Goal: Information Seeking & Learning: Learn about a topic

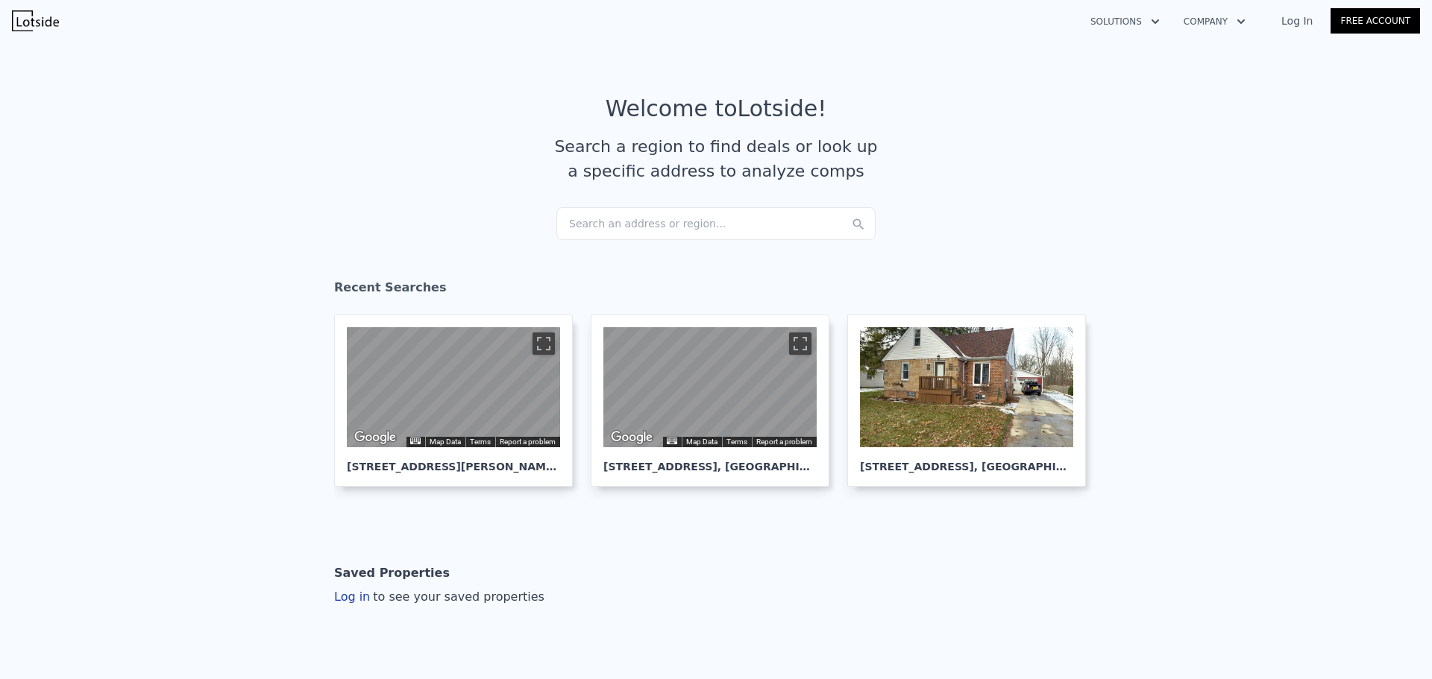
click at [630, 228] on div "Search an address or region..." at bounding box center [715, 223] width 319 height 33
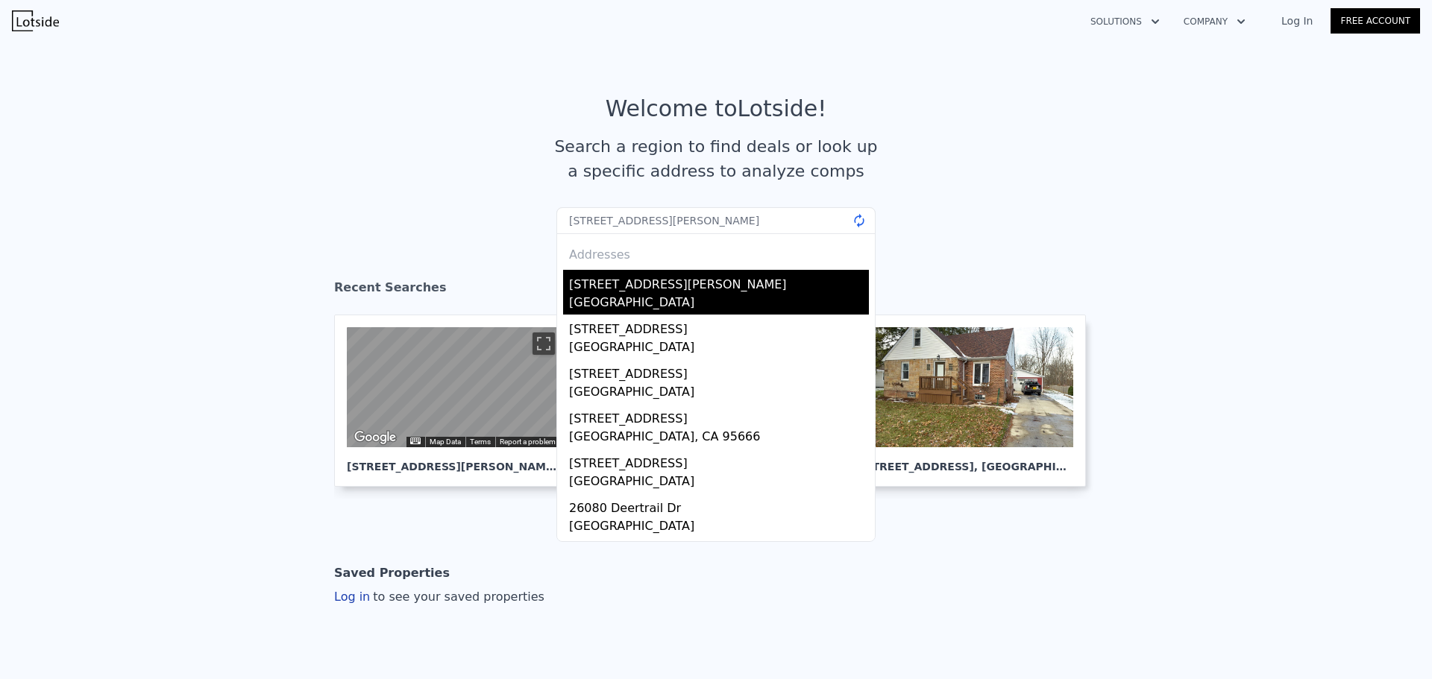
type input "26080 cook rd"
click at [638, 289] on div "[STREET_ADDRESS][PERSON_NAME]" at bounding box center [719, 282] width 300 height 24
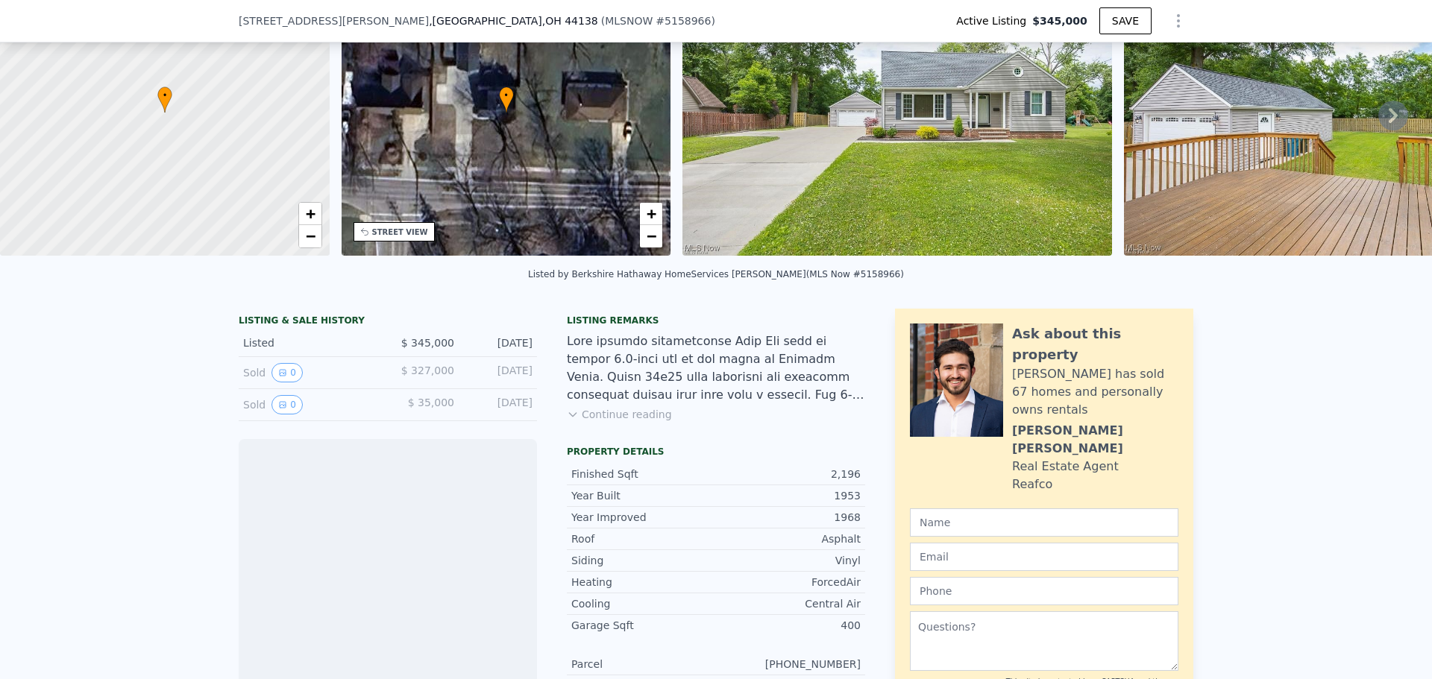
scroll to position [218, 0]
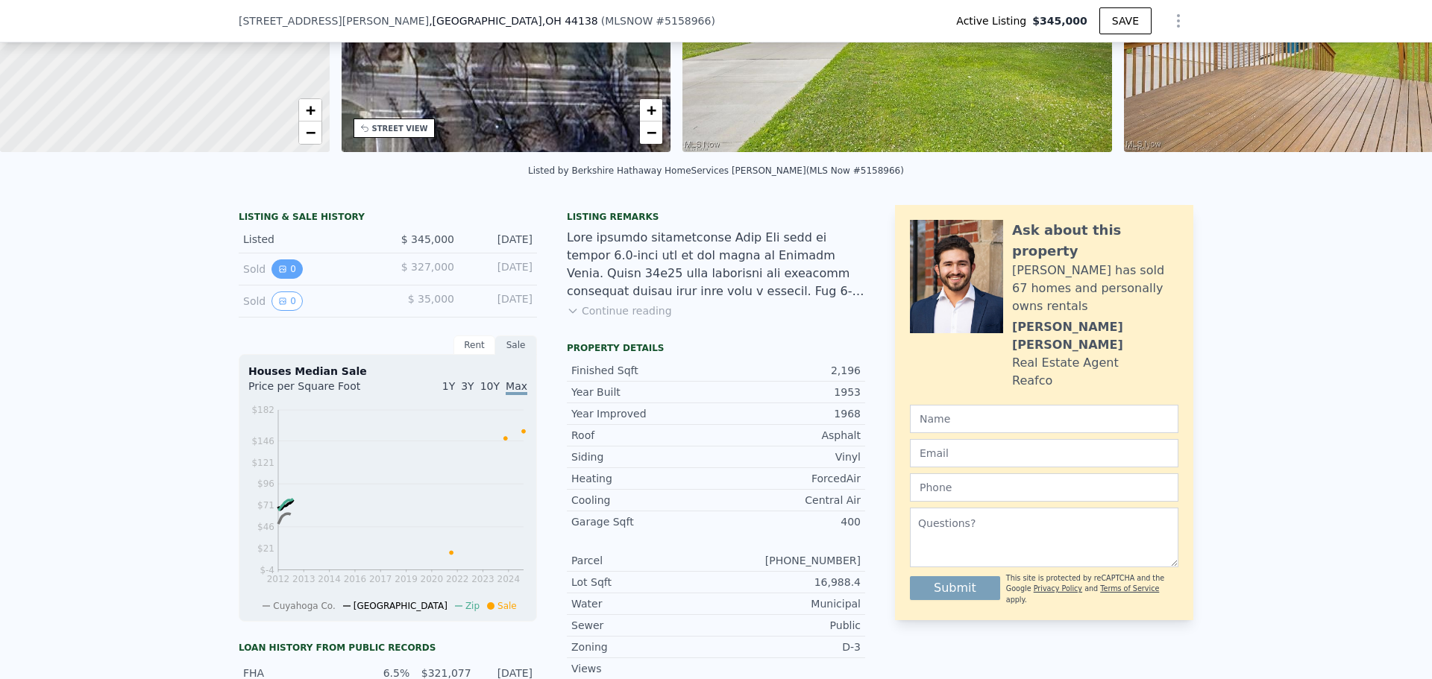
click at [290, 275] on button "0" at bounding box center [286, 268] width 31 height 19
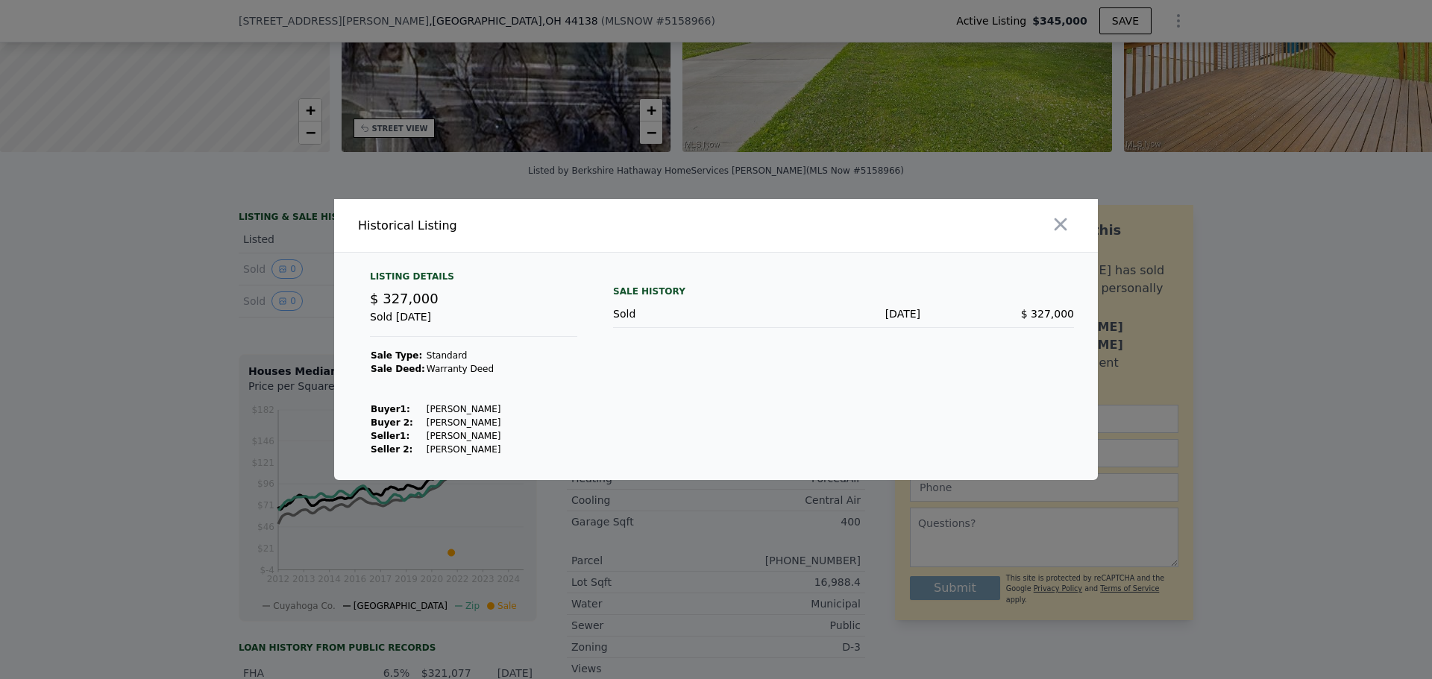
click at [228, 287] on div at bounding box center [716, 339] width 1432 height 679
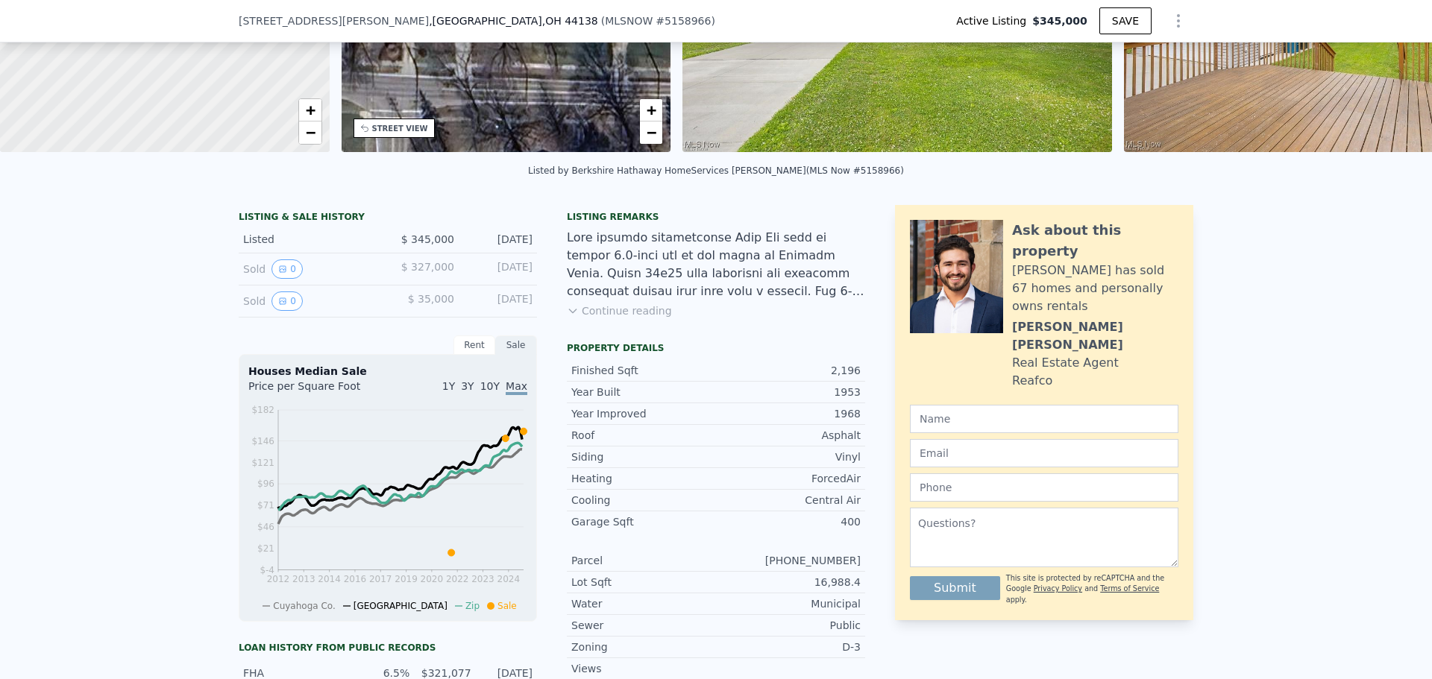
click at [303, 247] on div "Listed" at bounding box center [309, 239] width 133 height 15
click at [297, 244] on div "Listed" at bounding box center [309, 239] width 133 height 15
click at [274, 245] on div "Listed" at bounding box center [309, 239] width 133 height 15
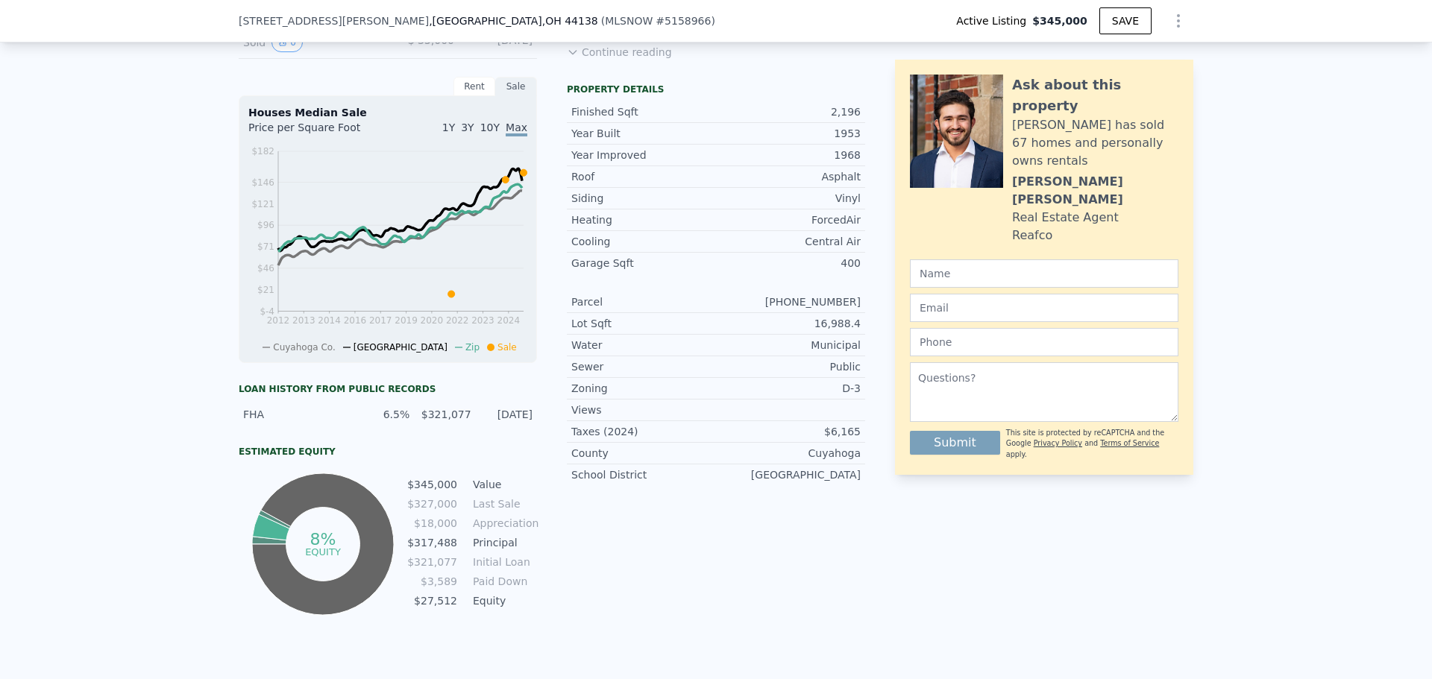
scroll to position [218, 0]
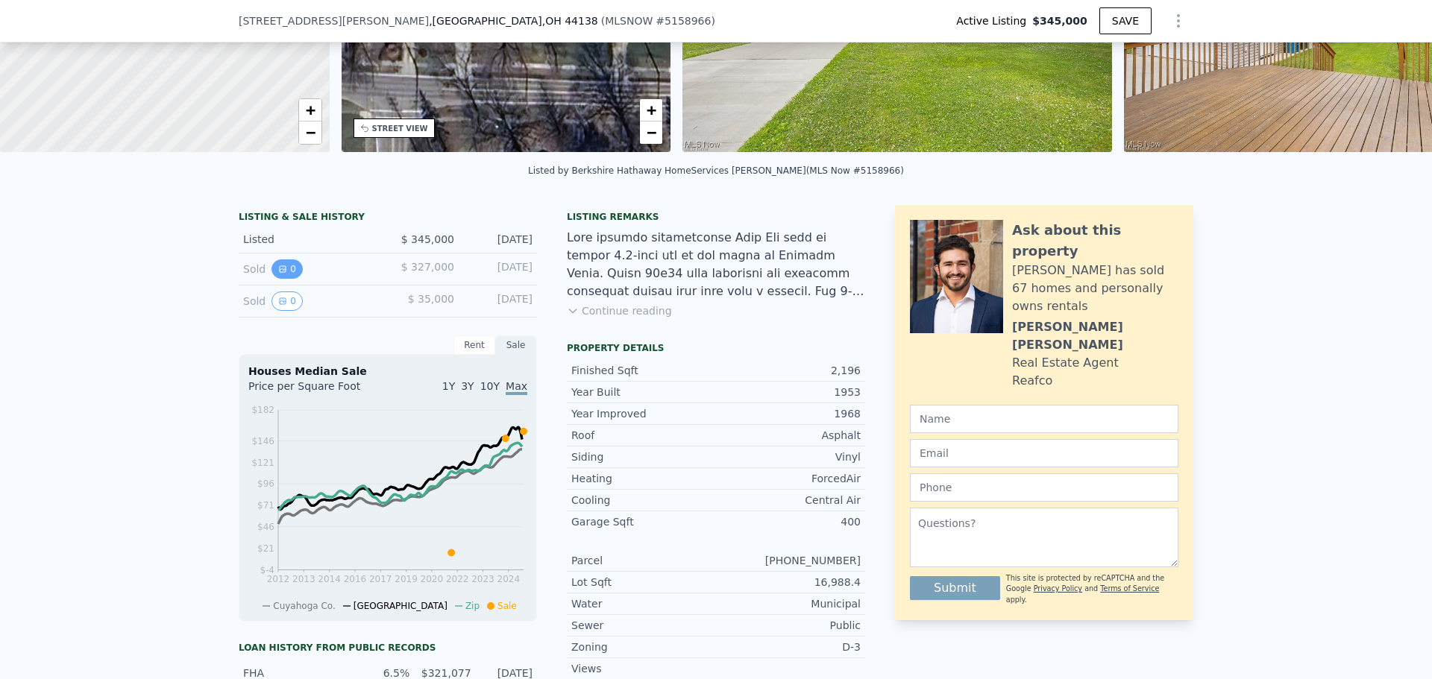
click at [287, 279] on button "0" at bounding box center [286, 268] width 31 height 19
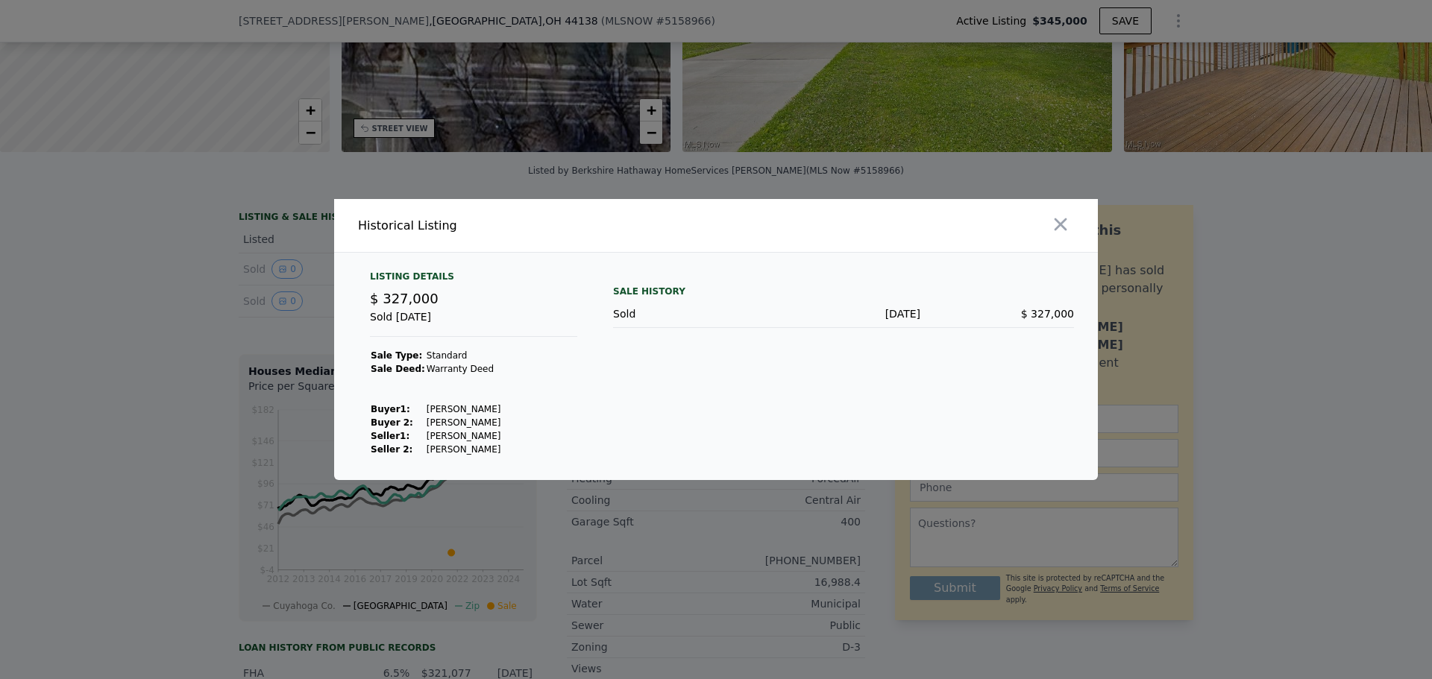
click at [171, 289] on div at bounding box center [716, 339] width 1432 height 679
